Goal: Transaction & Acquisition: Download file/media

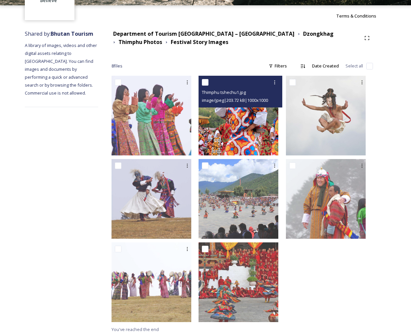
scroll to position [58, 0]
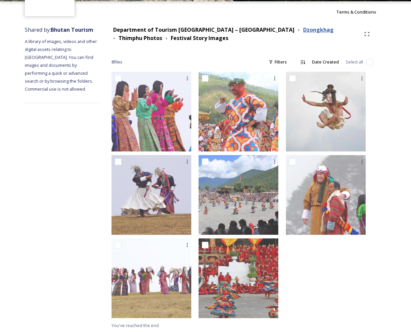
click at [303, 31] on strong "Dzongkhag" at bounding box center [318, 29] width 30 height 7
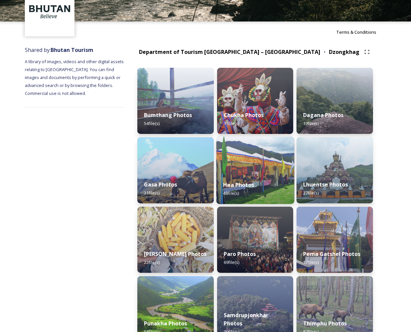
scroll to position [39, 0]
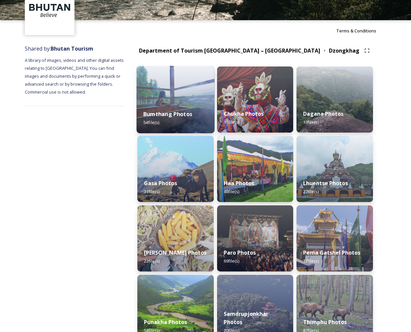
click at [173, 103] on img at bounding box center [176, 99] width 78 height 67
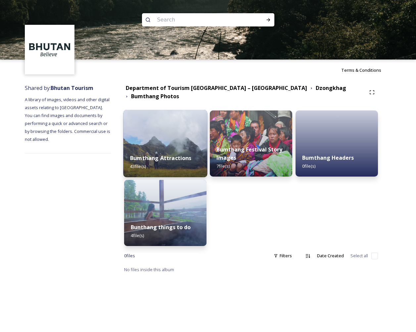
click at [183, 147] on div "Bumthang Attractions 43 file(s)" at bounding box center [165, 162] width 84 height 30
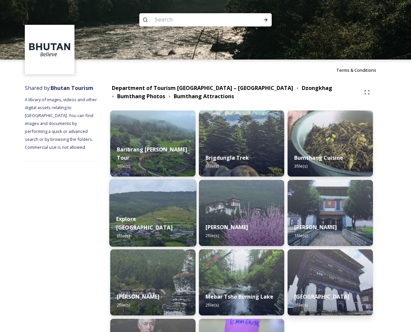
click at [171, 190] on img at bounding box center [153, 212] width 87 height 67
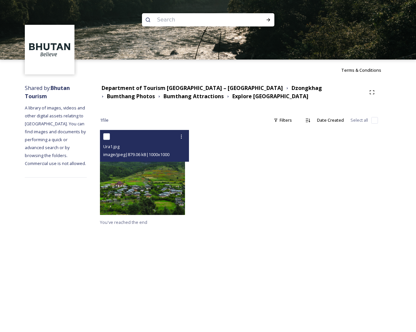
click at [168, 191] on img at bounding box center [142, 172] width 85 height 85
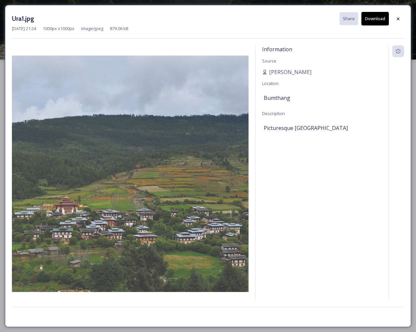
click at [369, 17] on button "Download" at bounding box center [374, 19] width 27 height 14
